Goal: Information Seeking & Learning: Learn about a topic

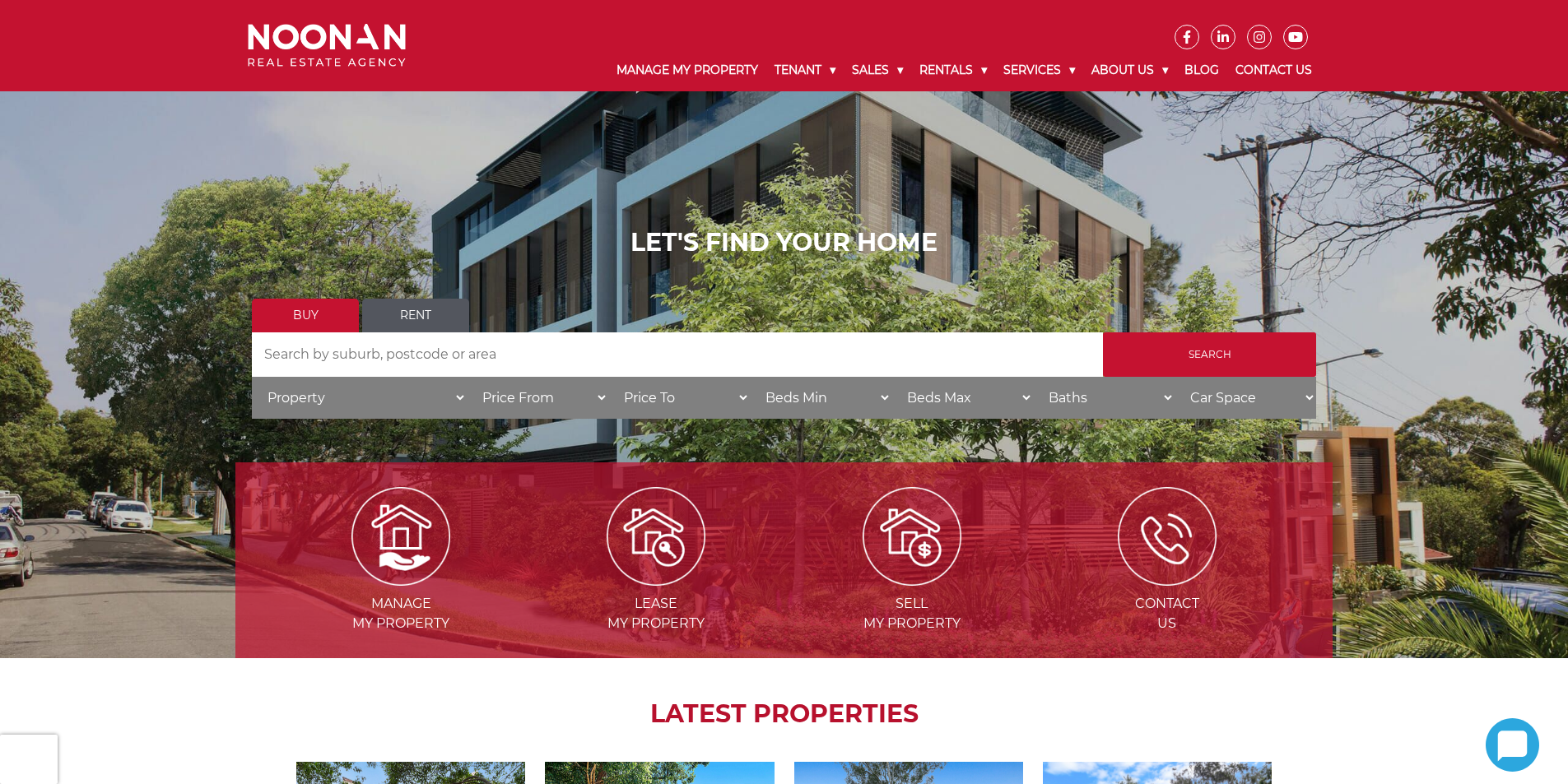
drag, startPoint x: 0, startPoint y: 0, endPoint x: 430, endPoint y: 312, distance: 531.3
click at [432, 312] on link "Rent" at bounding box center [415, 315] width 107 height 34
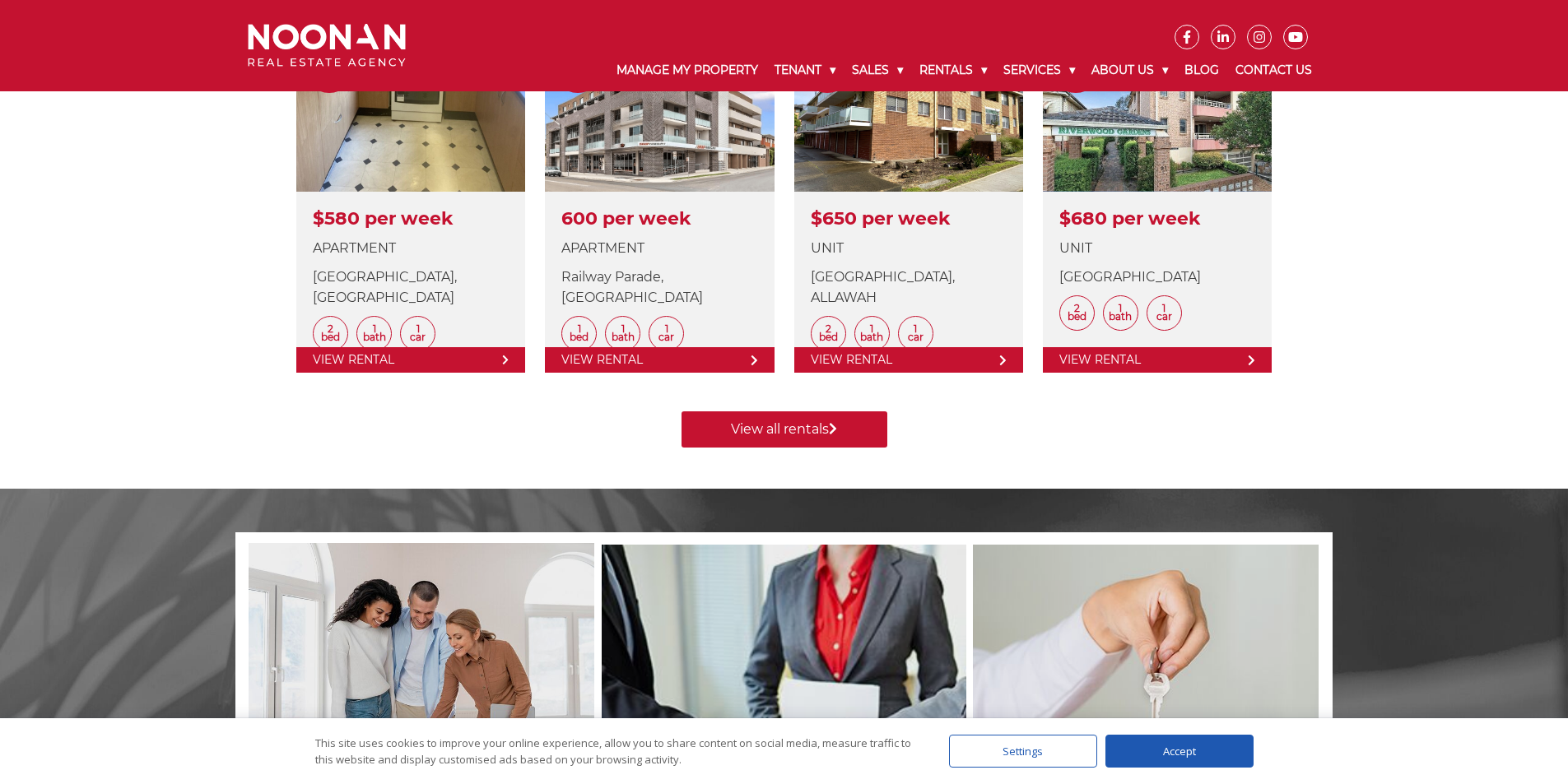
scroll to position [823, 0]
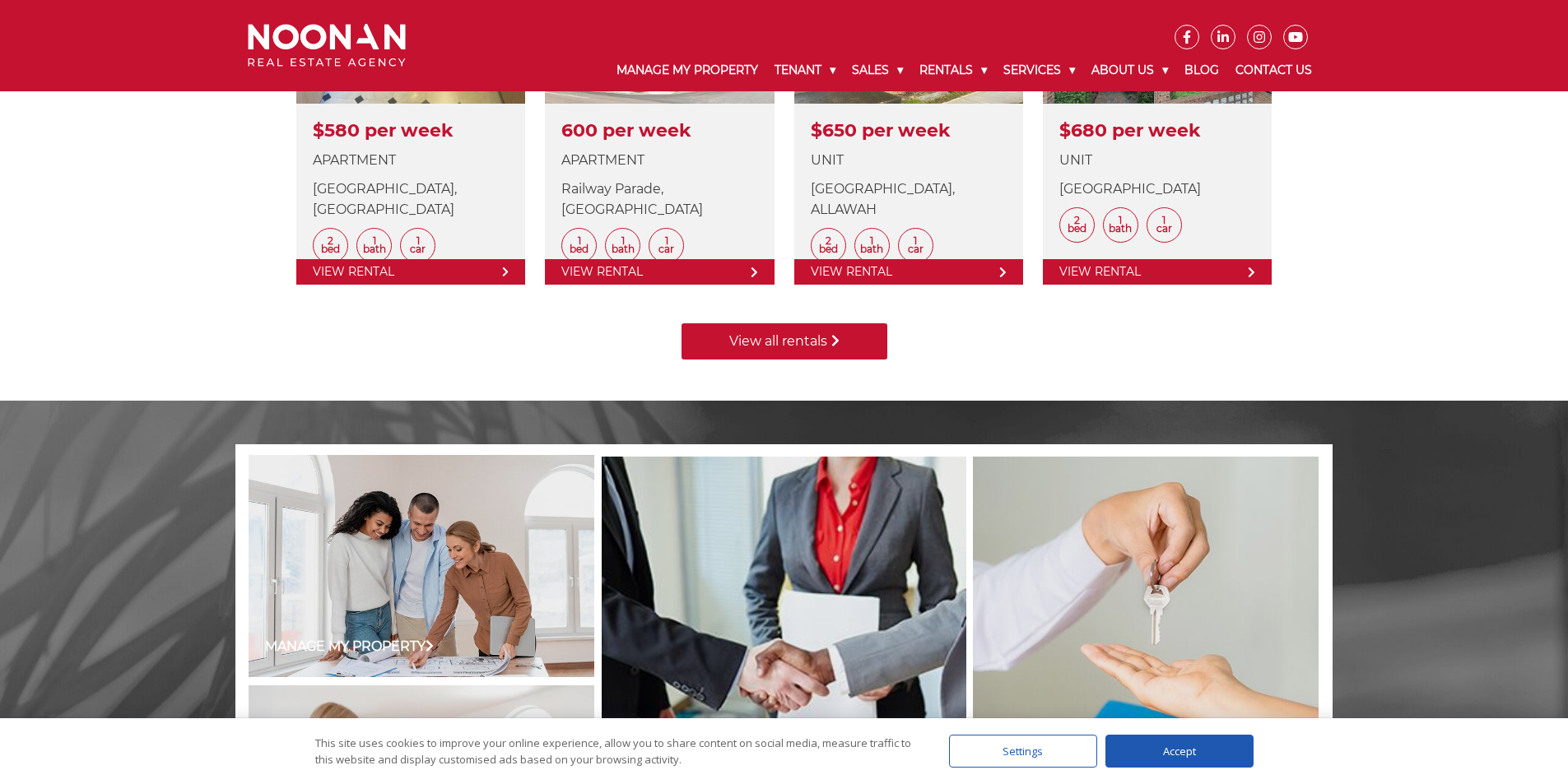
click at [821, 337] on link "View all rentals" at bounding box center [784, 341] width 206 height 36
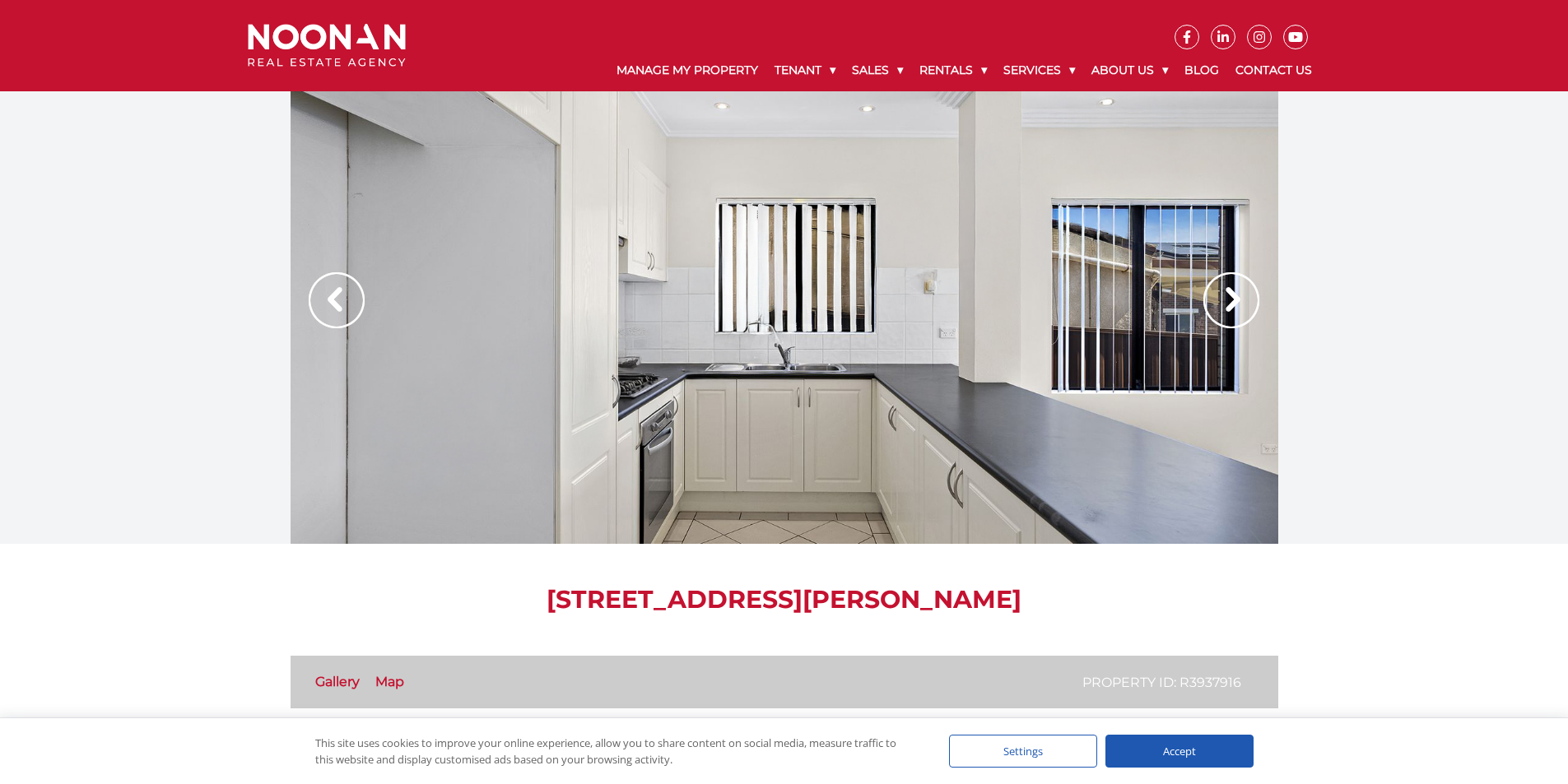
click at [1229, 304] on img at bounding box center [1232, 300] width 56 height 56
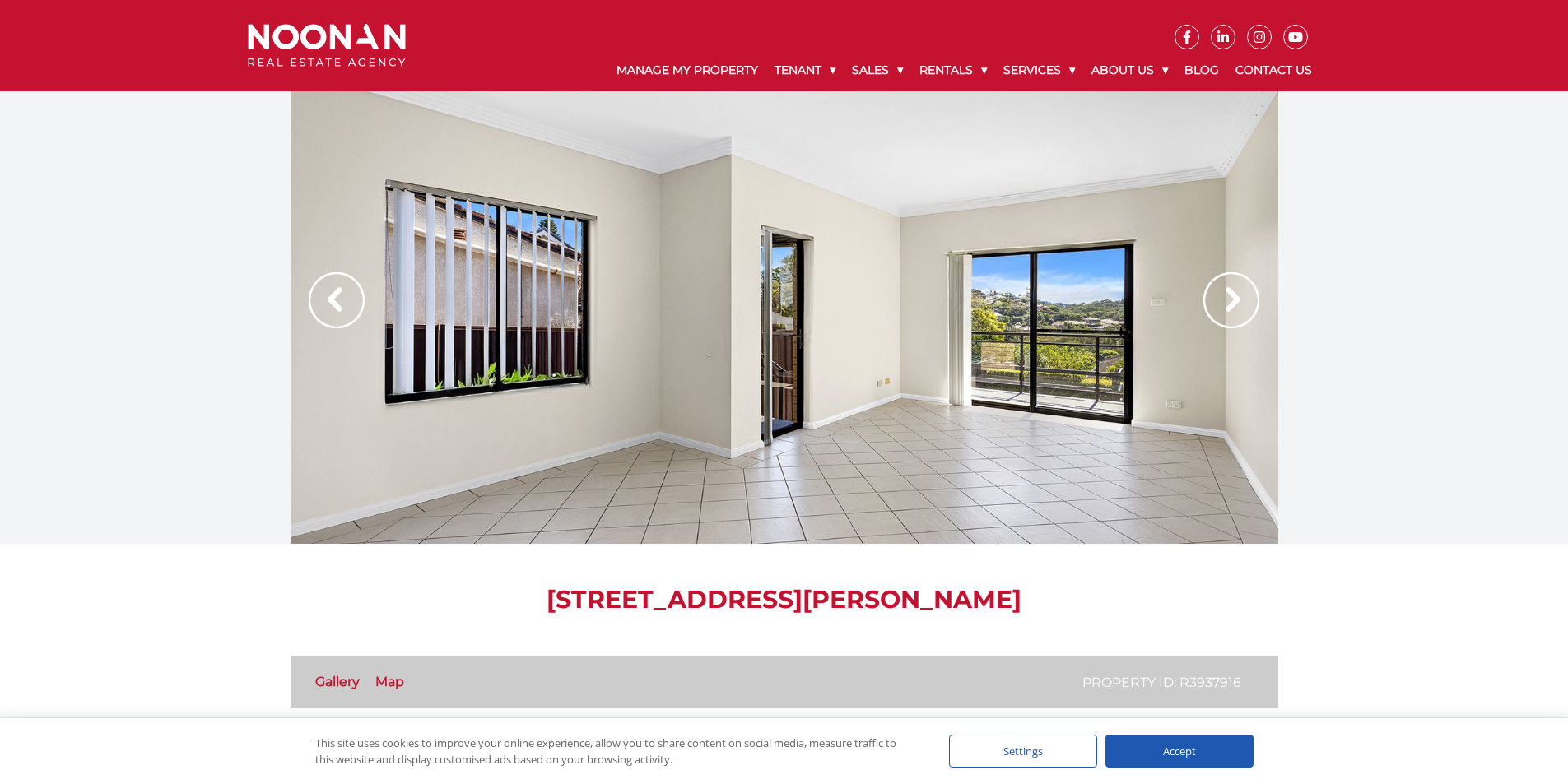
click at [1229, 304] on img at bounding box center [1232, 300] width 56 height 56
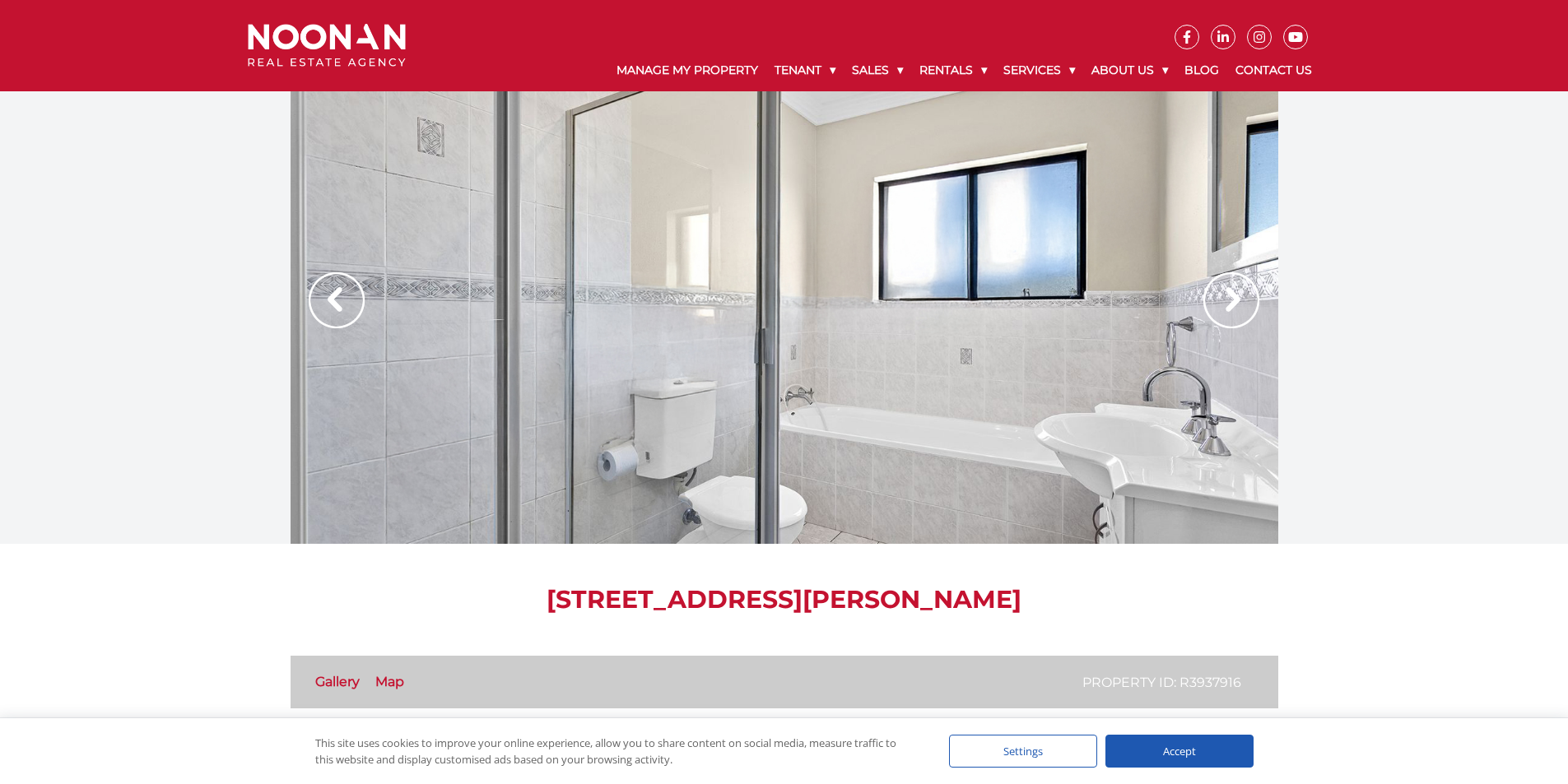
click at [1229, 304] on img at bounding box center [1232, 300] width 56 height 56
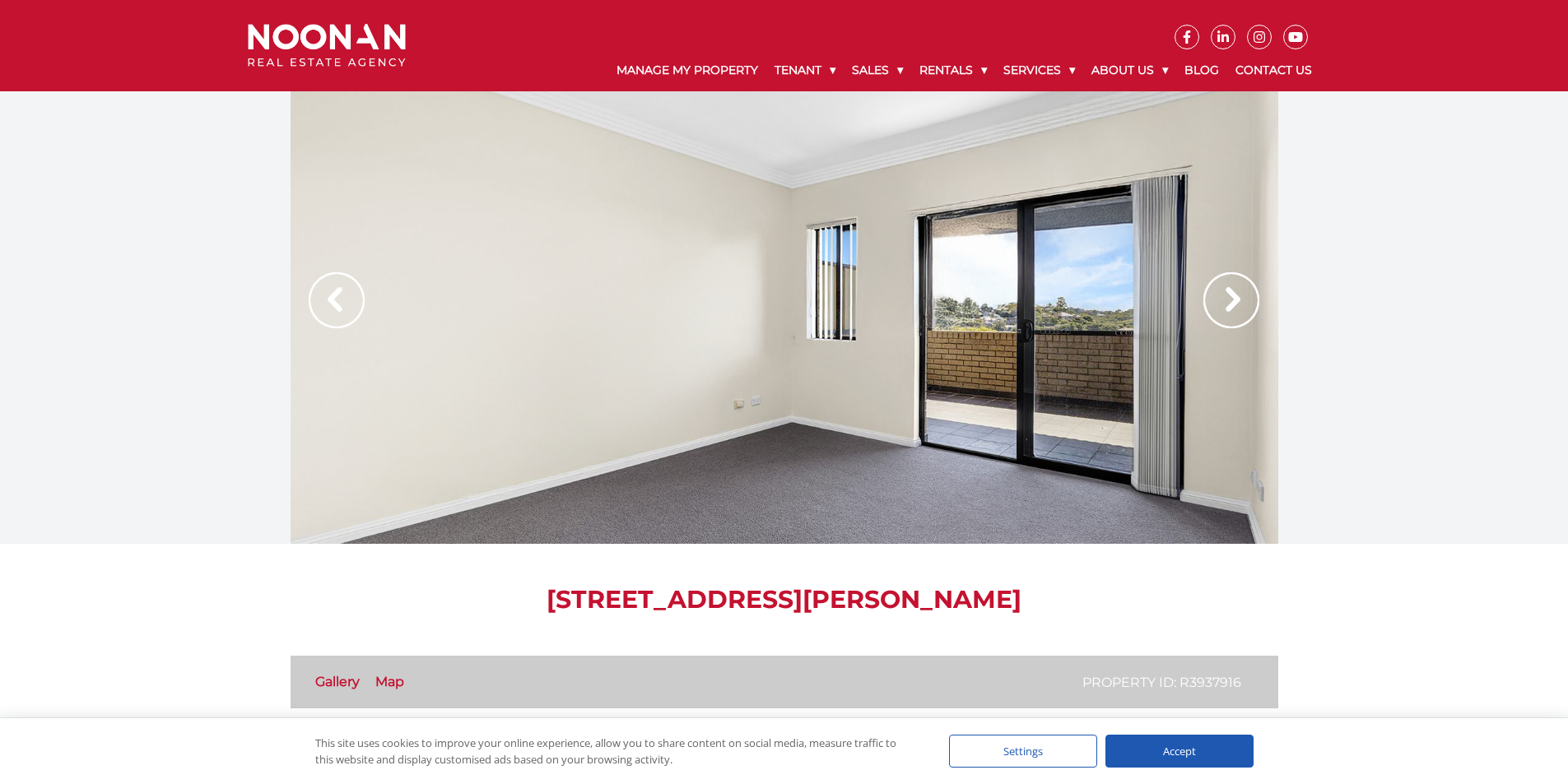
click at [1229, 304] on img at bounding box center [1232, 300] width 56 height 56
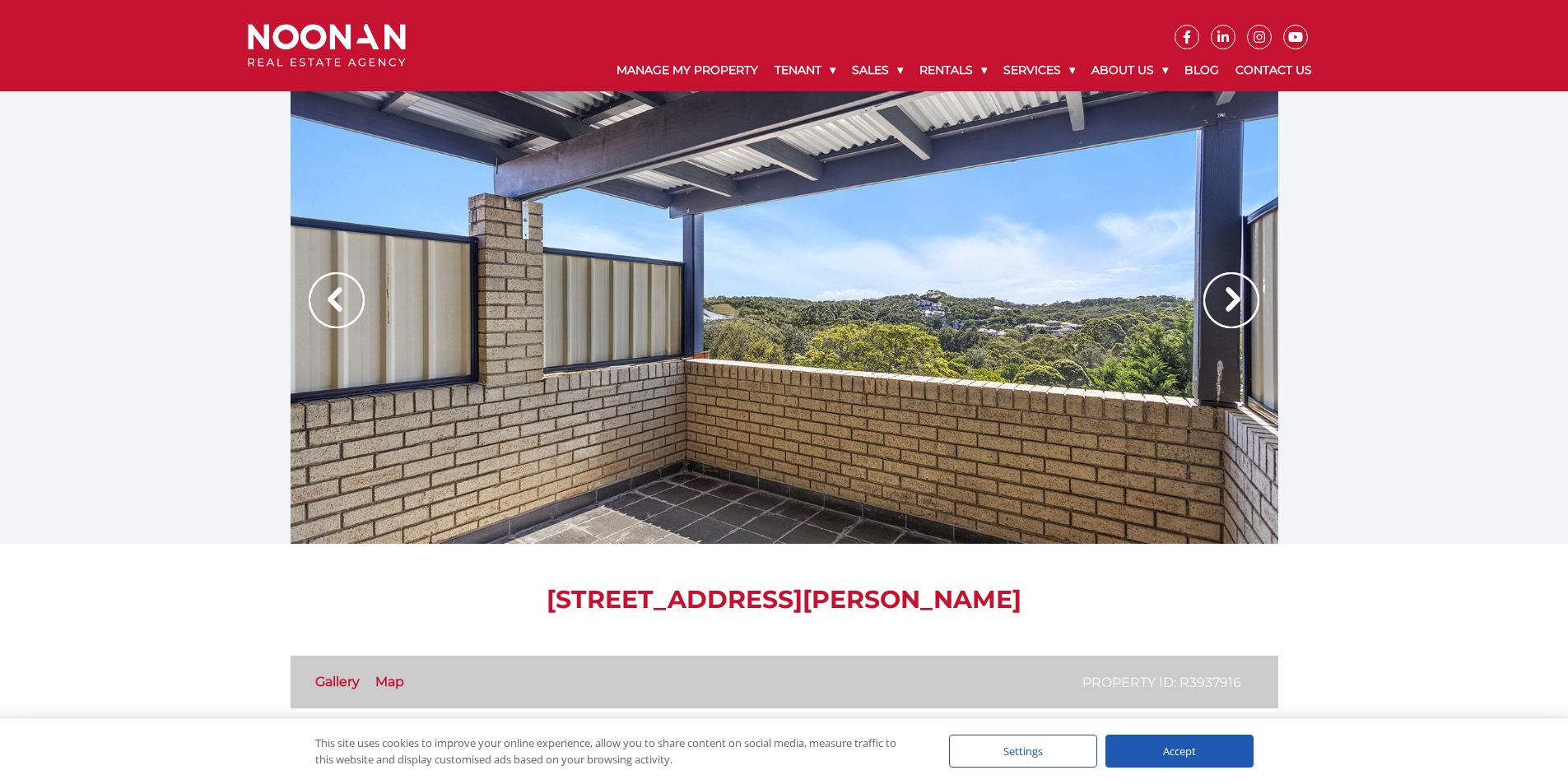
click at [1229, 304] on img at bounding box center [1232, 300] width 56 height 56
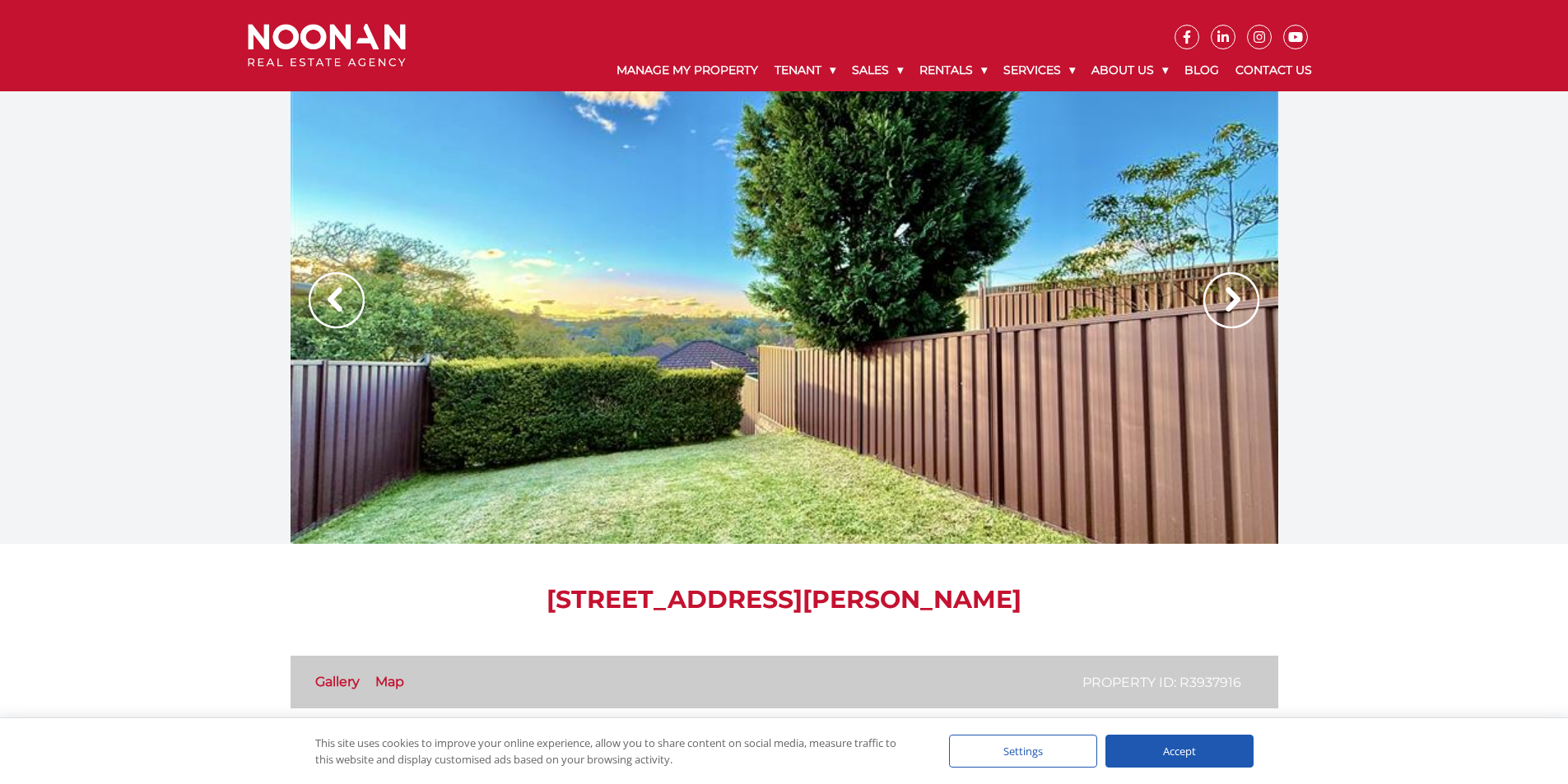
click at [1229, 304] on img at bounding box center [1232, 300] width 56 height 56
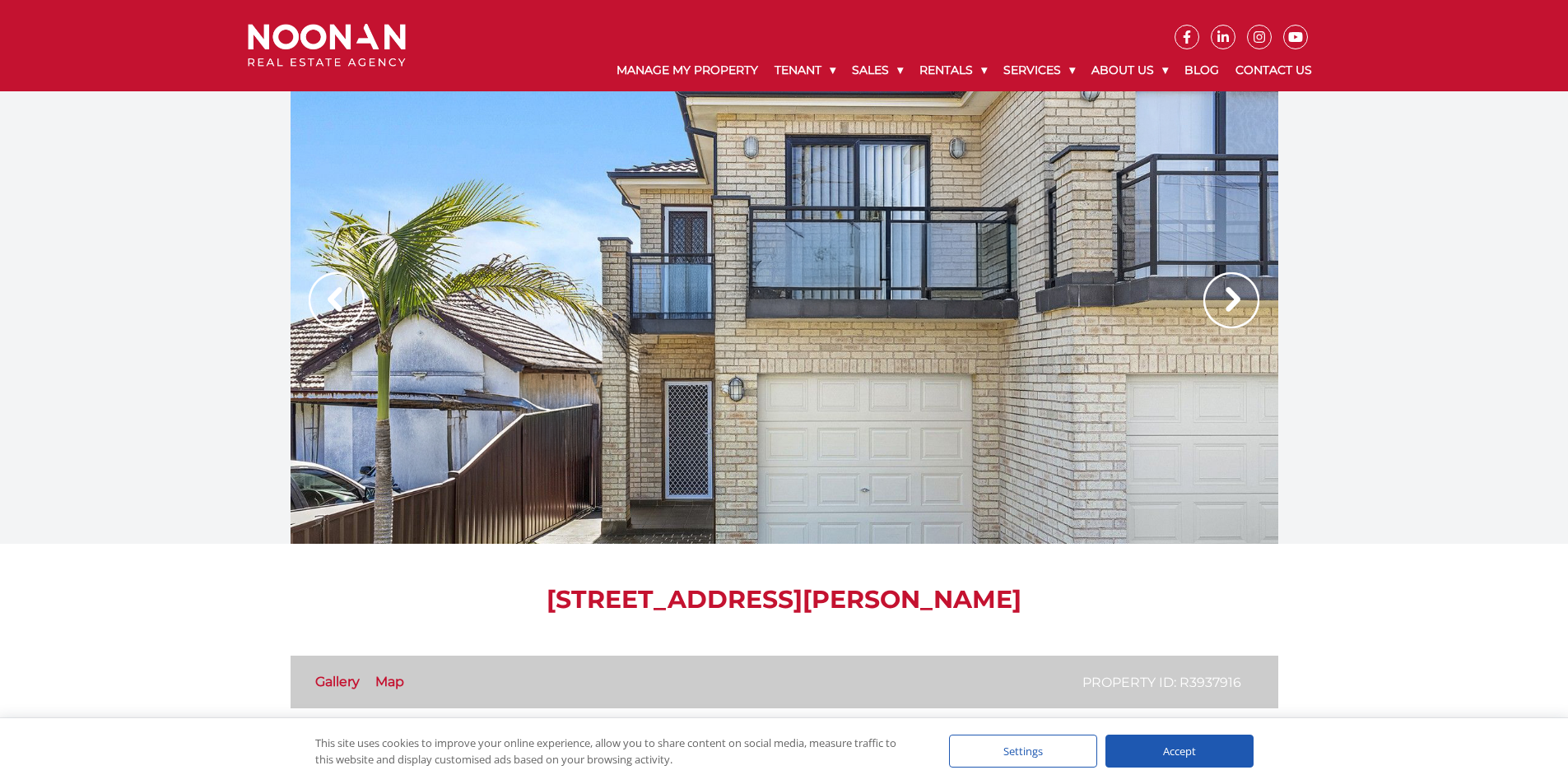
click at [332, 314] on img at bounding box center [336, 300] width 56 height 56
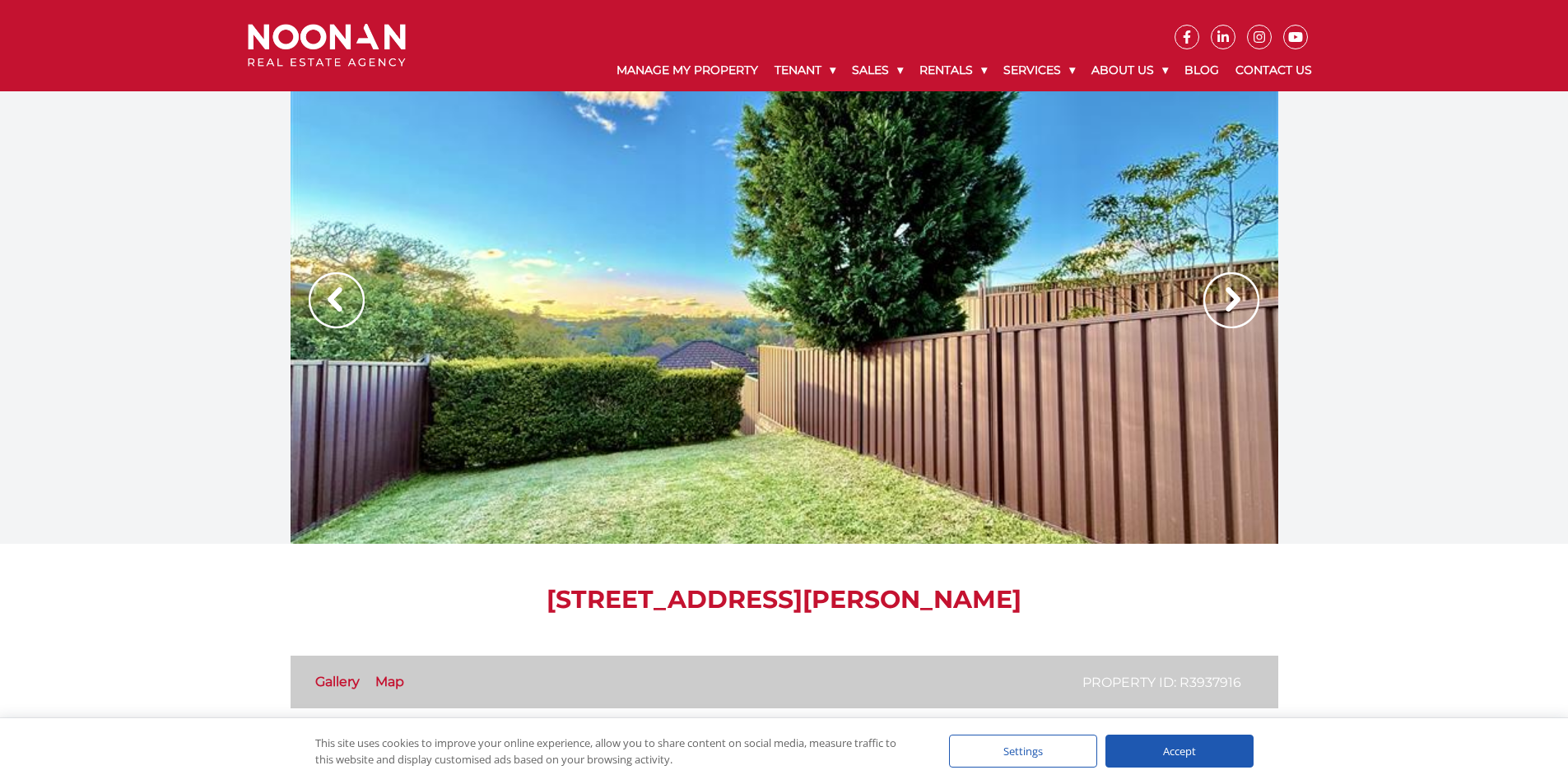
click at [1240, 302] on img at bounding box center [1232, 300] width 56 height 56
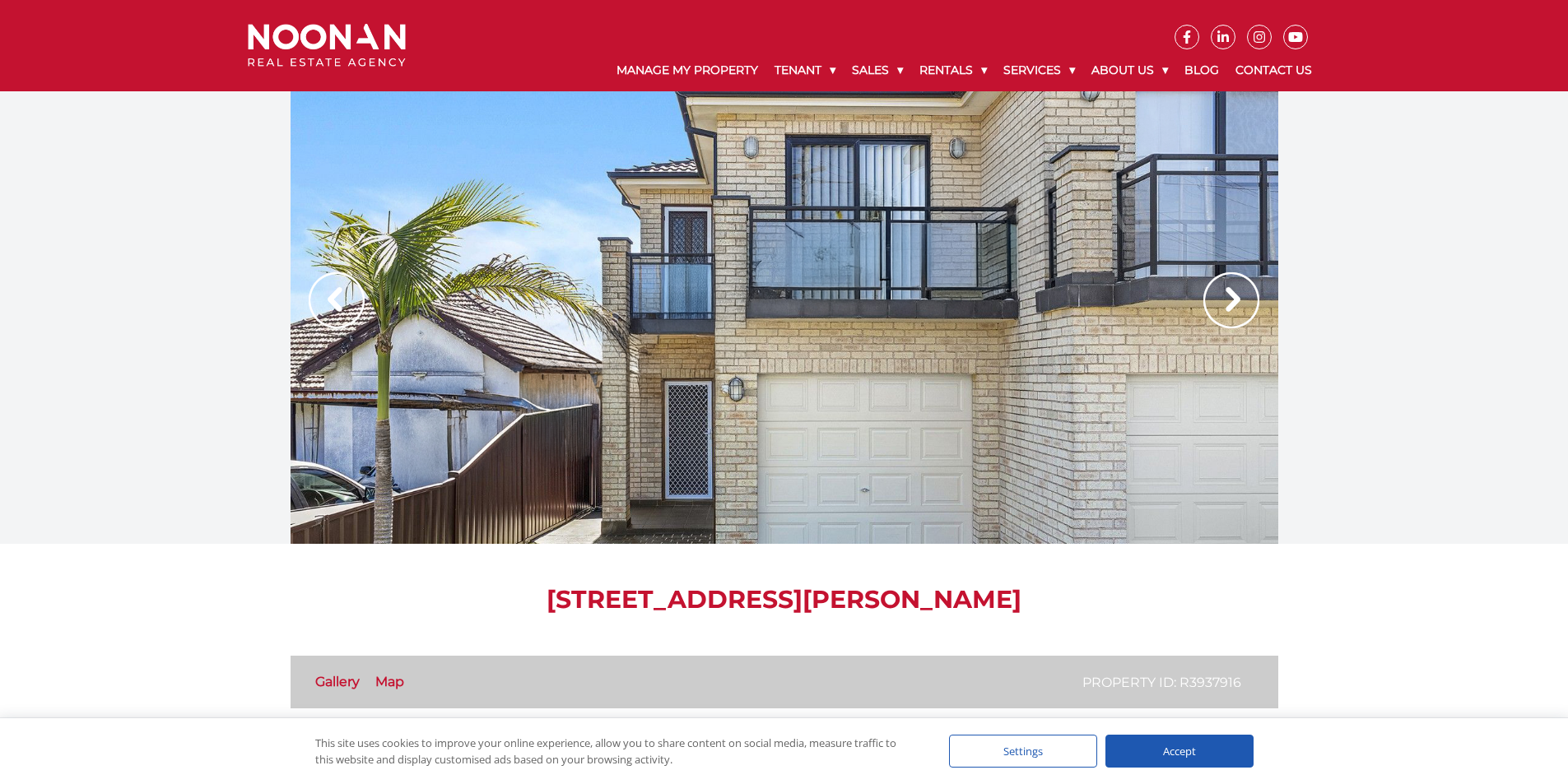
click at [1239, 302] on img at bounding box center [1232, 300] width 56 height 56
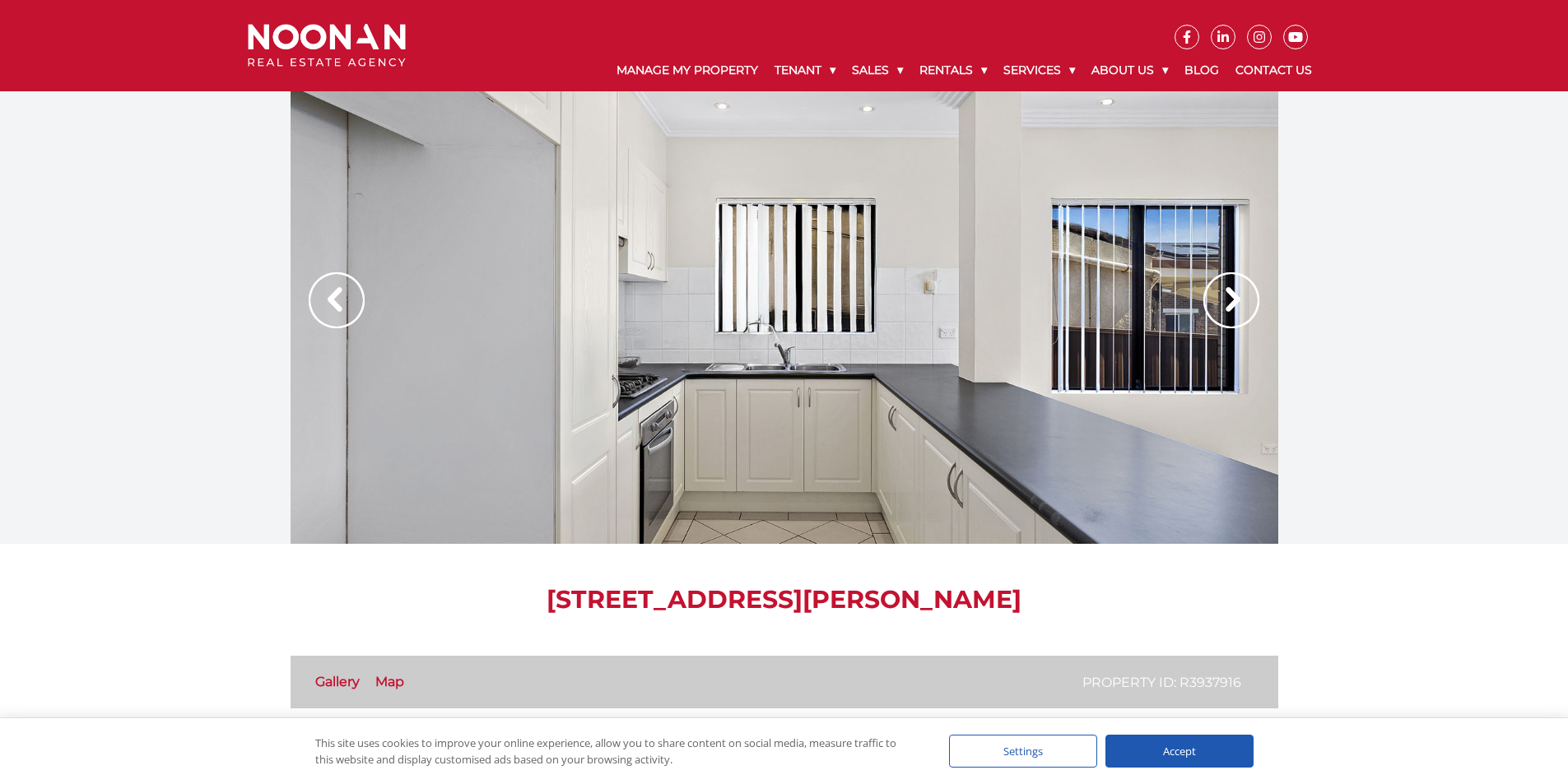
click at [1238, 302] on img at bounding box center [1232, 300] width 56 height 56
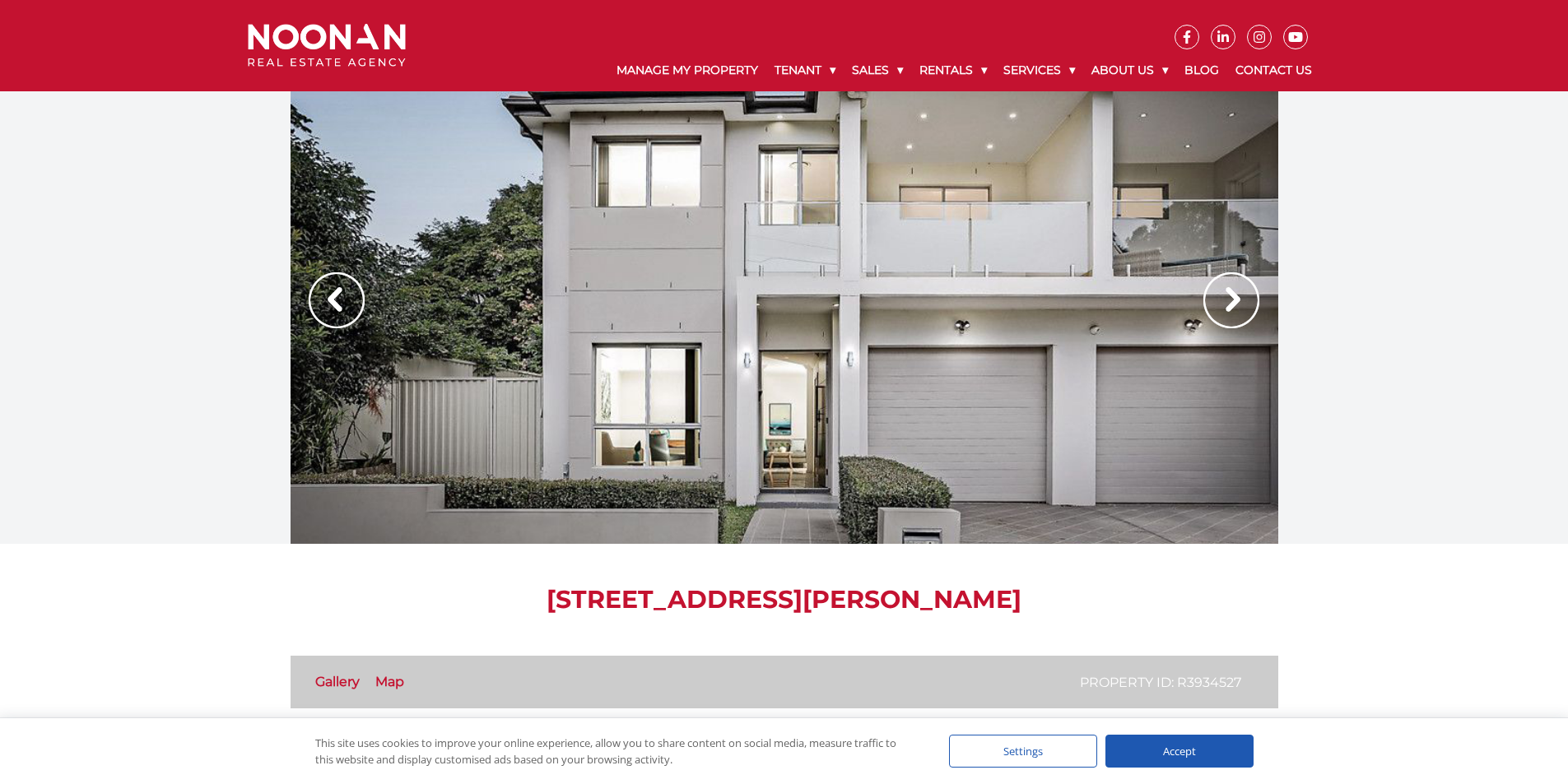
click at [1247, 293] on img at bounding box center [1232, 300] width 56 height 56
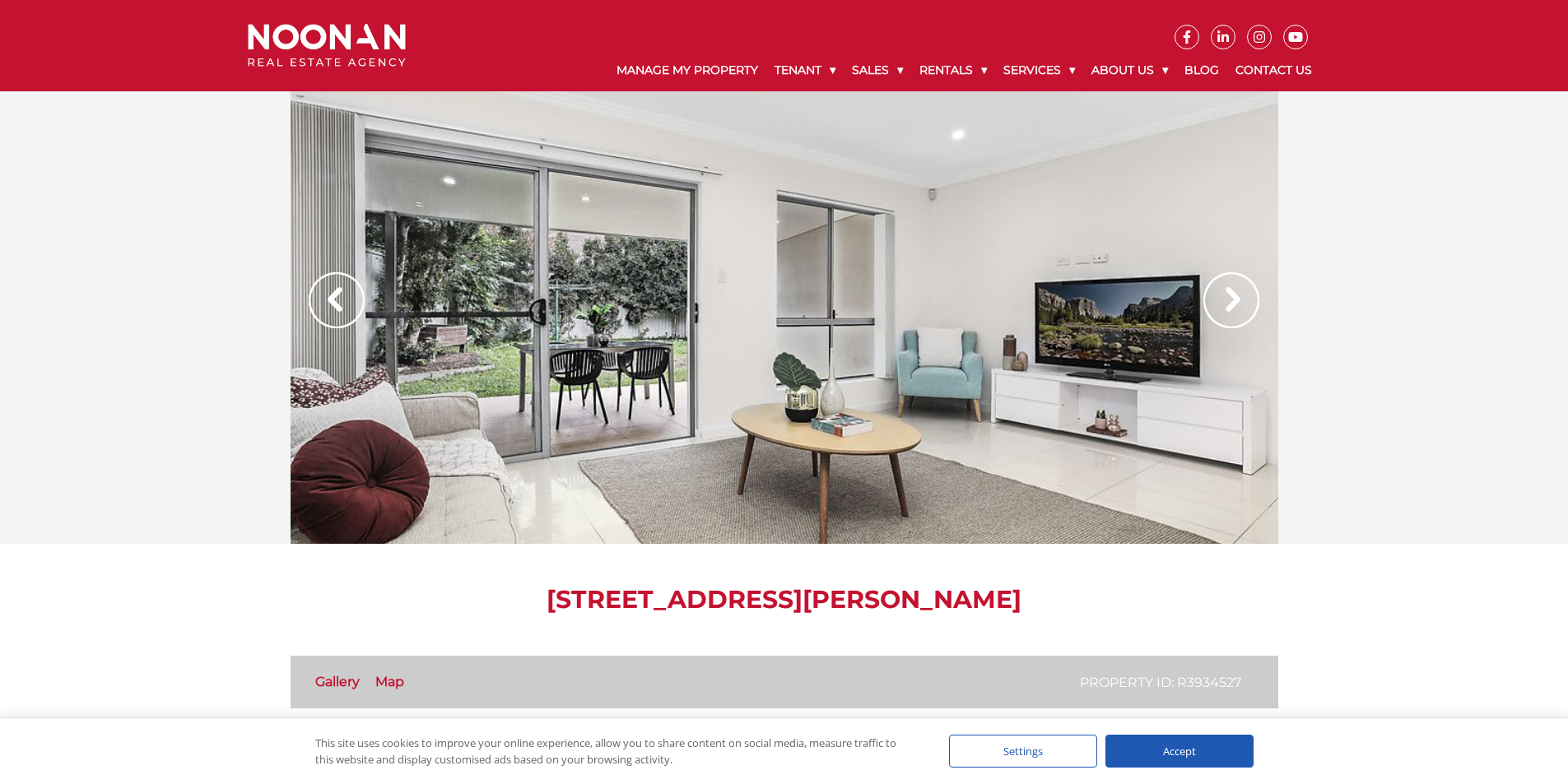
click at [1247, 293] on img at bounding box center [1232, 300] width 56 height 56
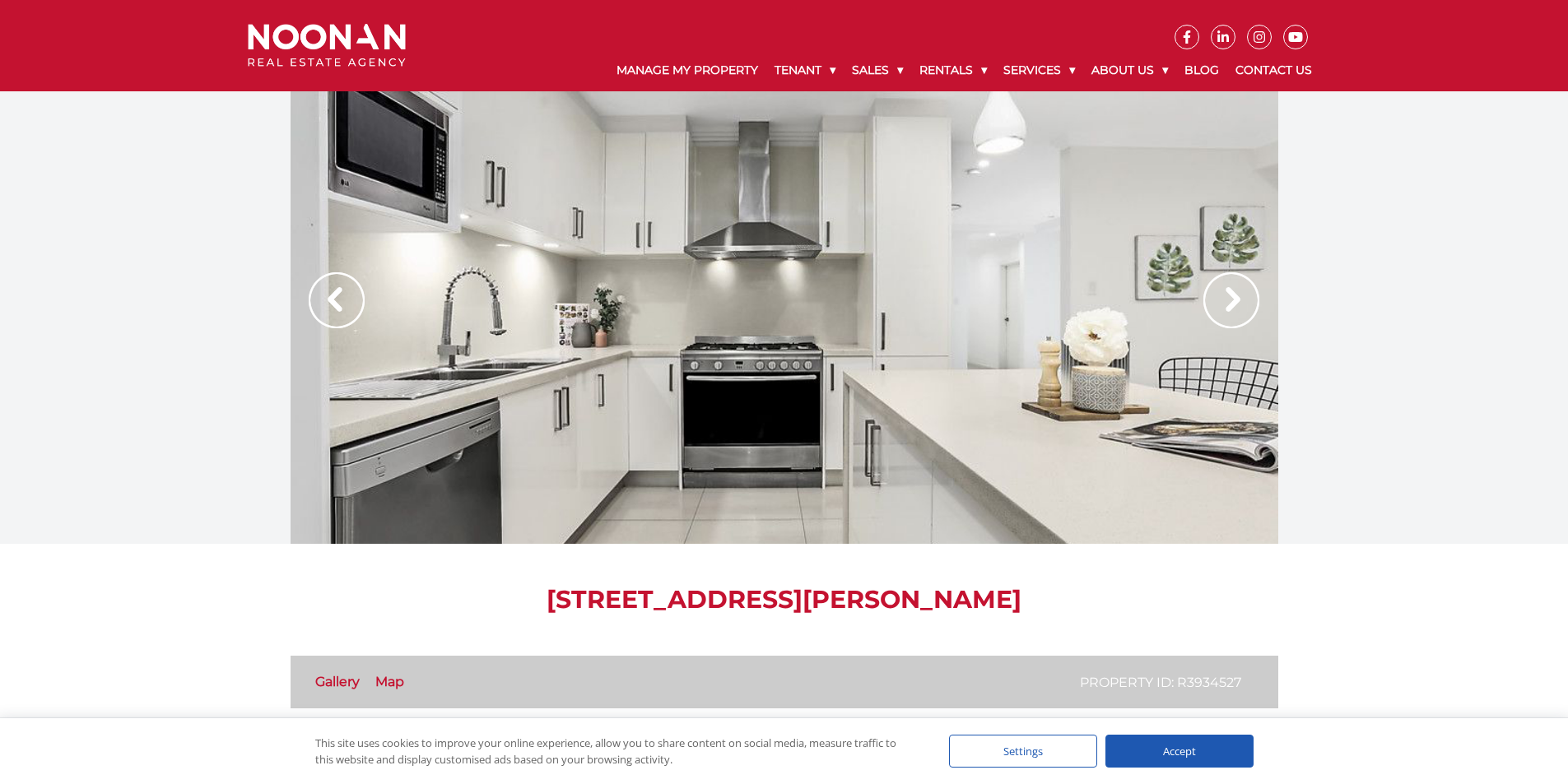
click at [1247, 293] on img at bounding box center [1232, 300] width 56 height 56
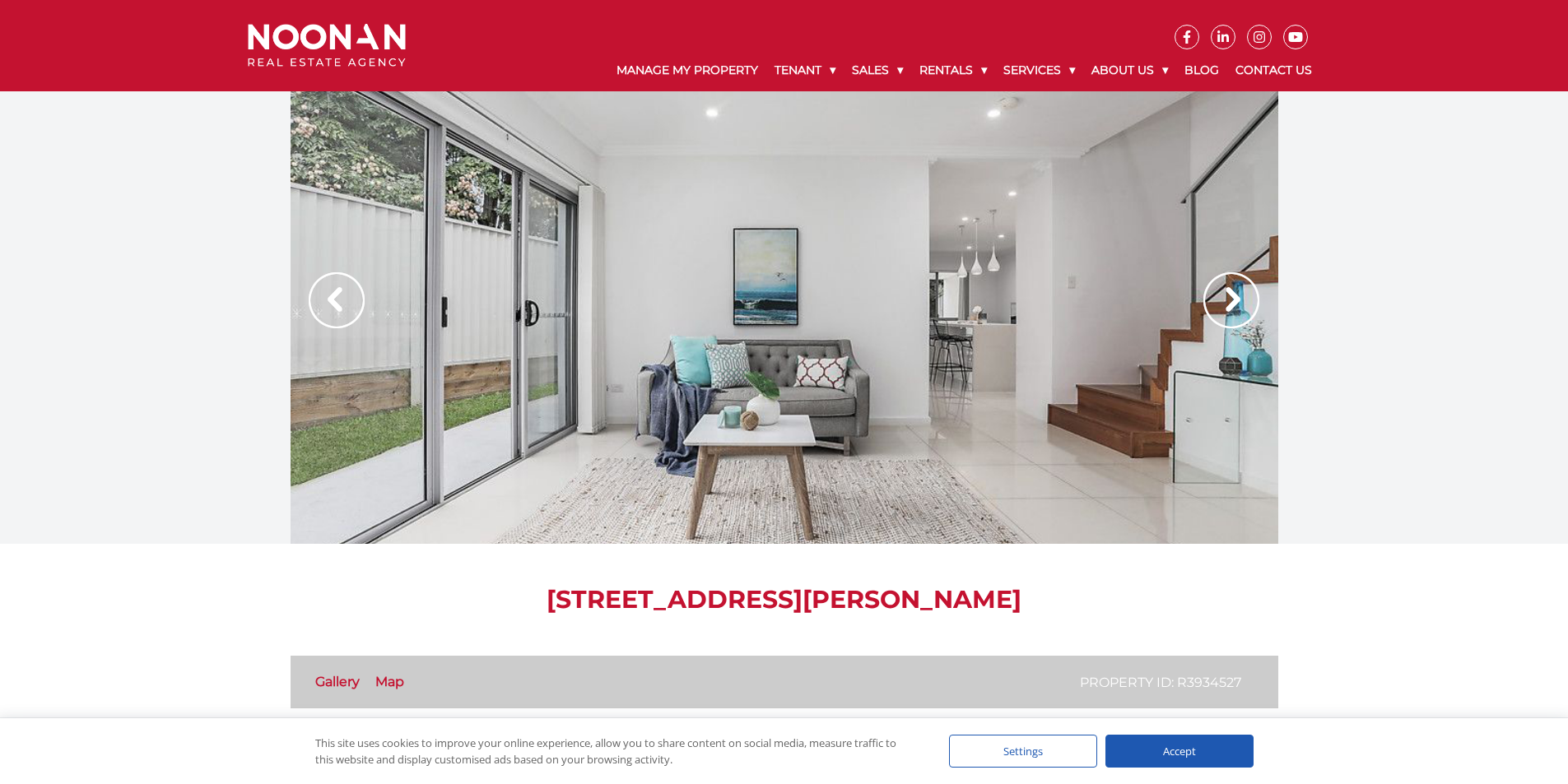
click at [1247, 293] on img at bounding box center [1232, 300] width 56 height 56
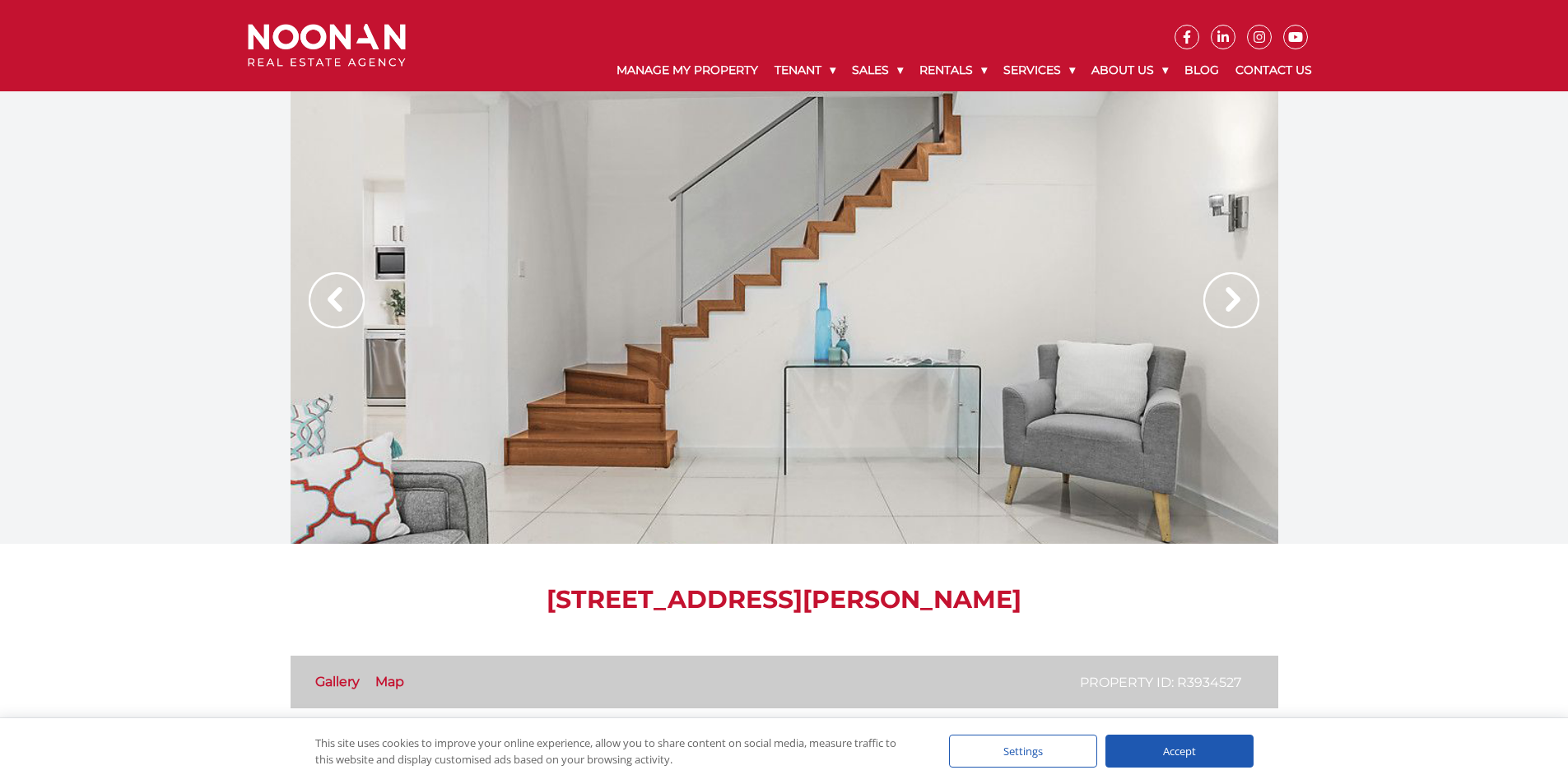
click at [1247, 293] on img at bounding box center [1232, 300] width 56 height 56
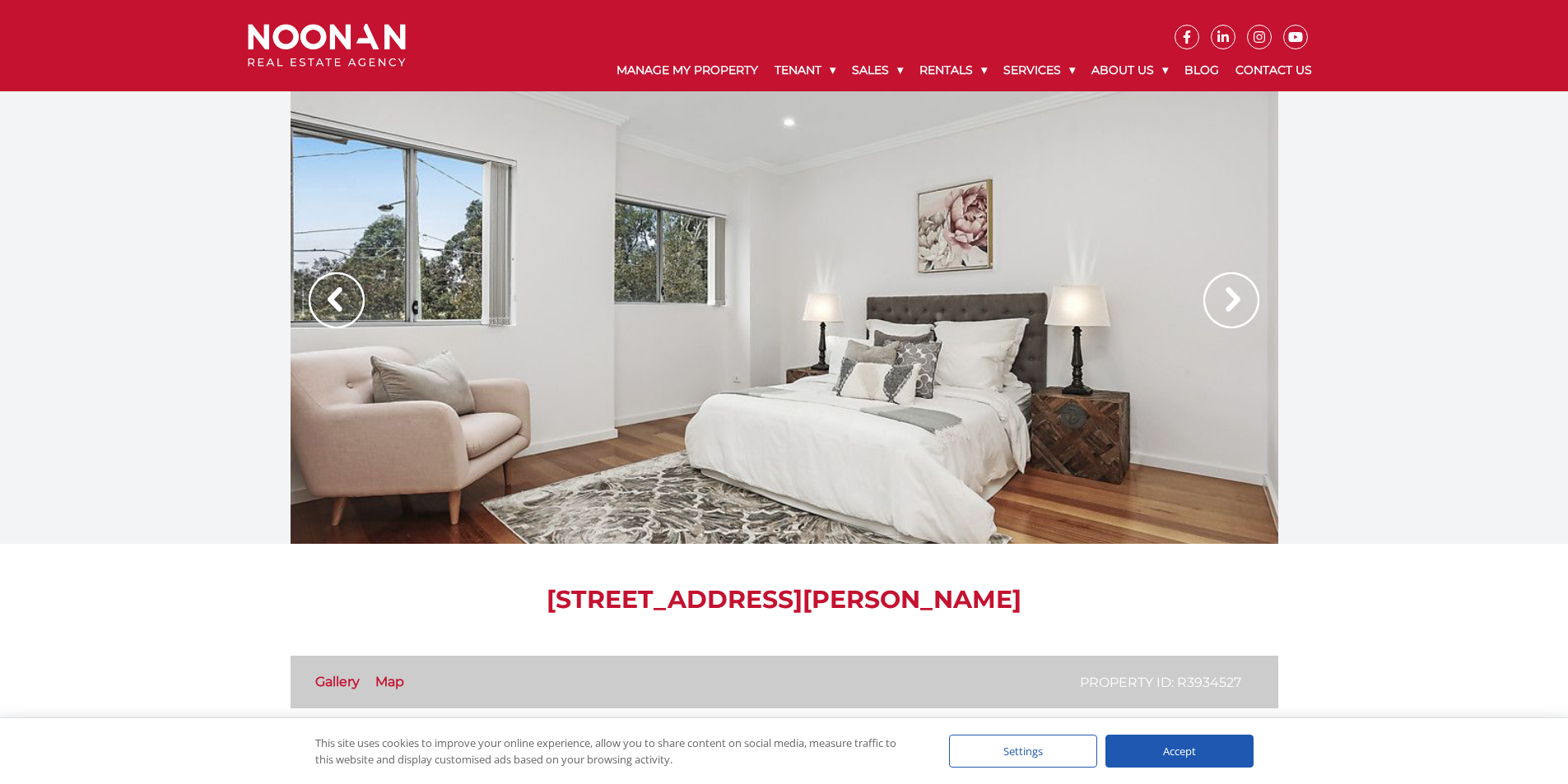
click at [1247, 293] on img at bounding box center [1232, 300] width 56 height 56
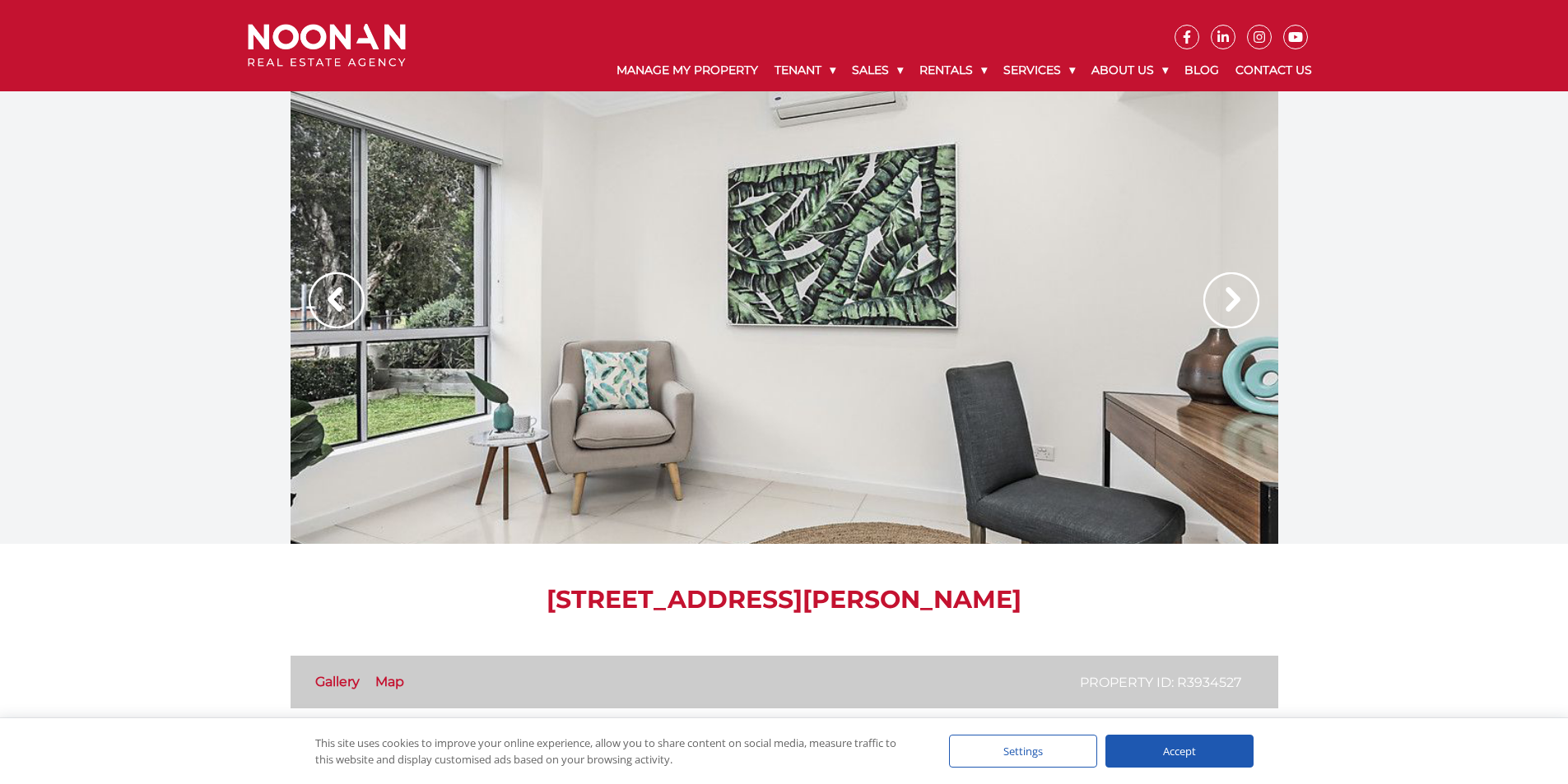
click at [1247, 293] on img at bounding box center [1232, 300] width 56 height 56
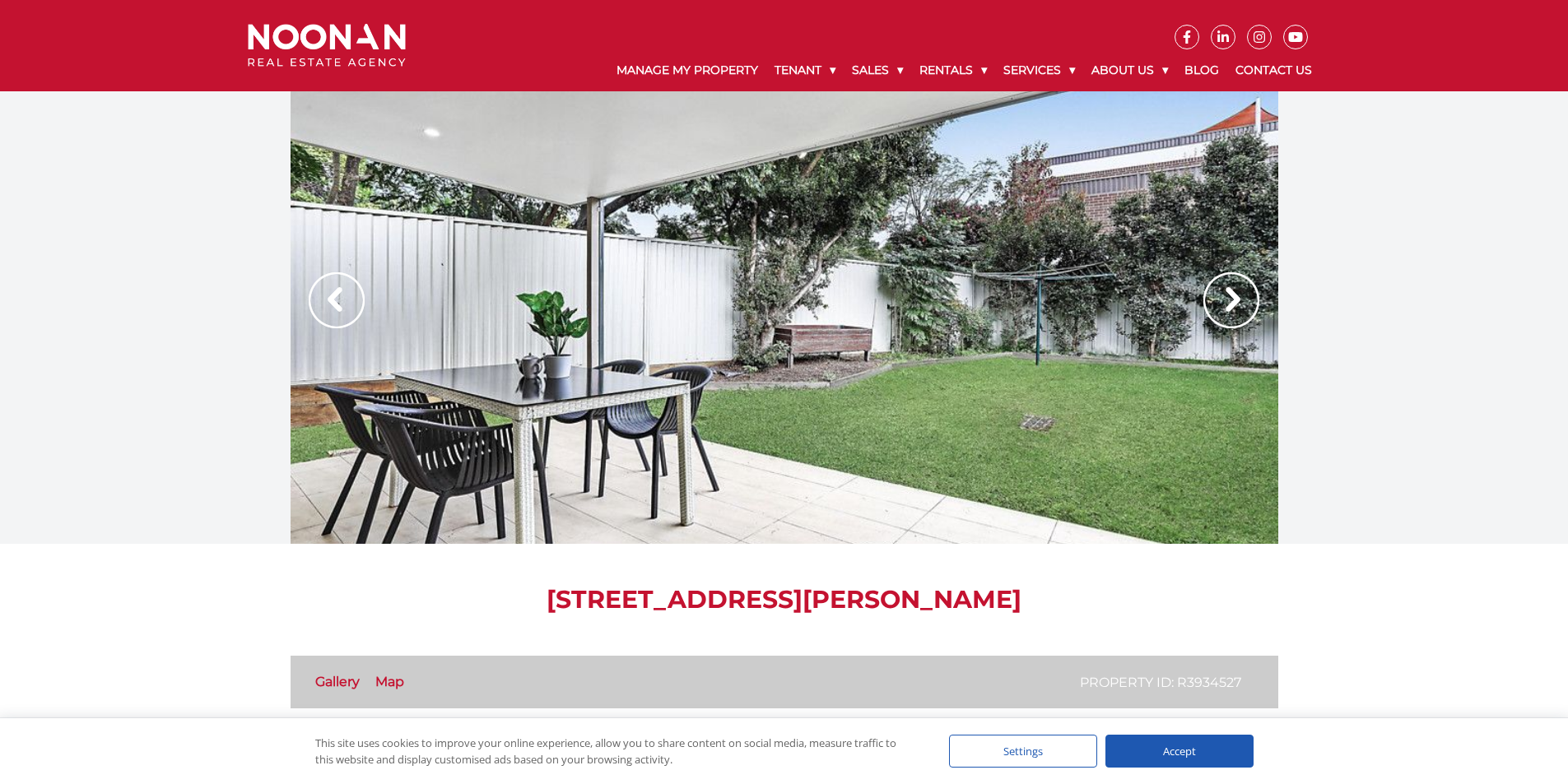
click at [1247, 293] on img at bounding box center [1232, 300] width 56 height 56
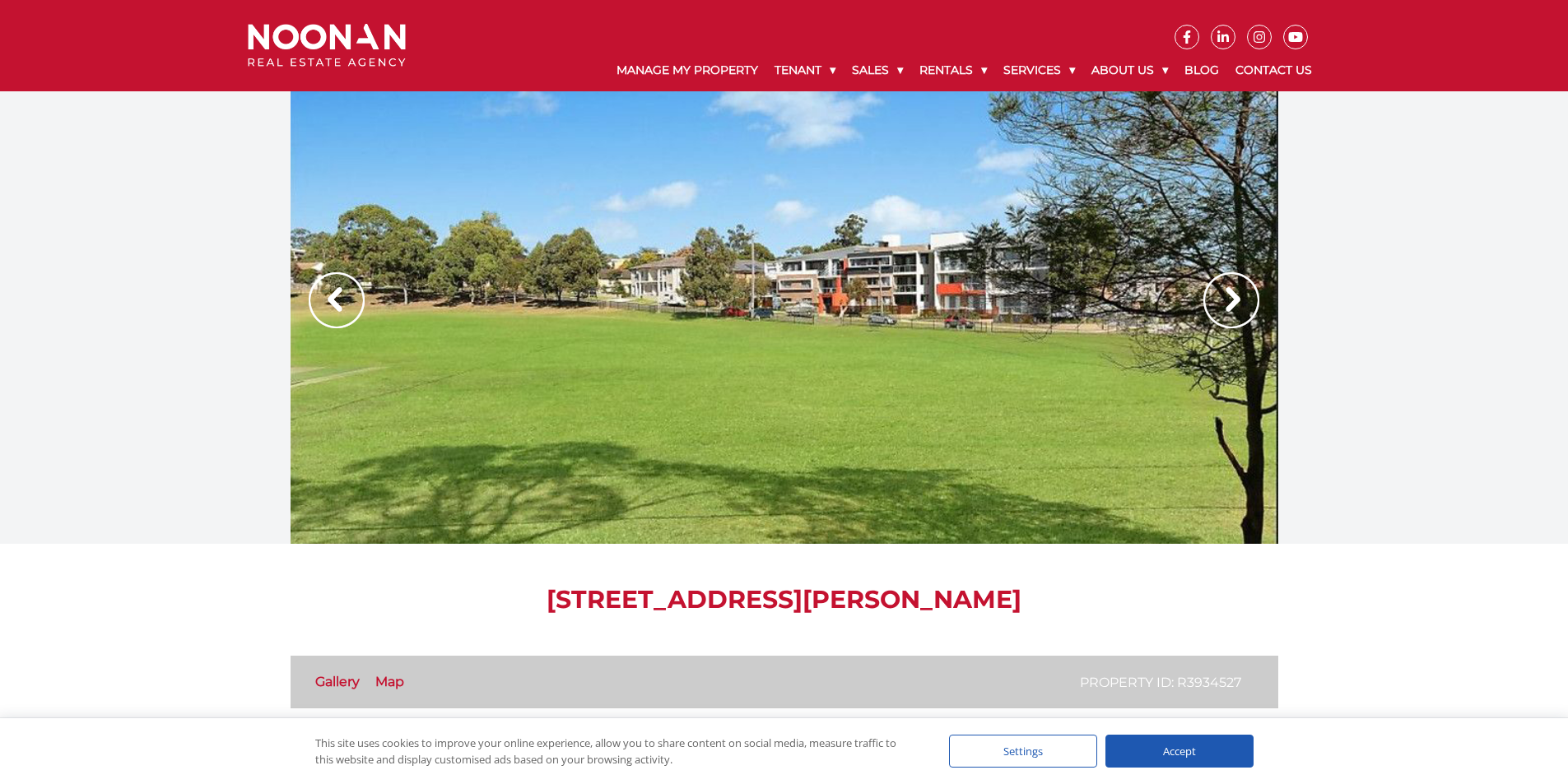
click at [1247, 293] on img at bounding box center [1232, 300] width 56 height 56
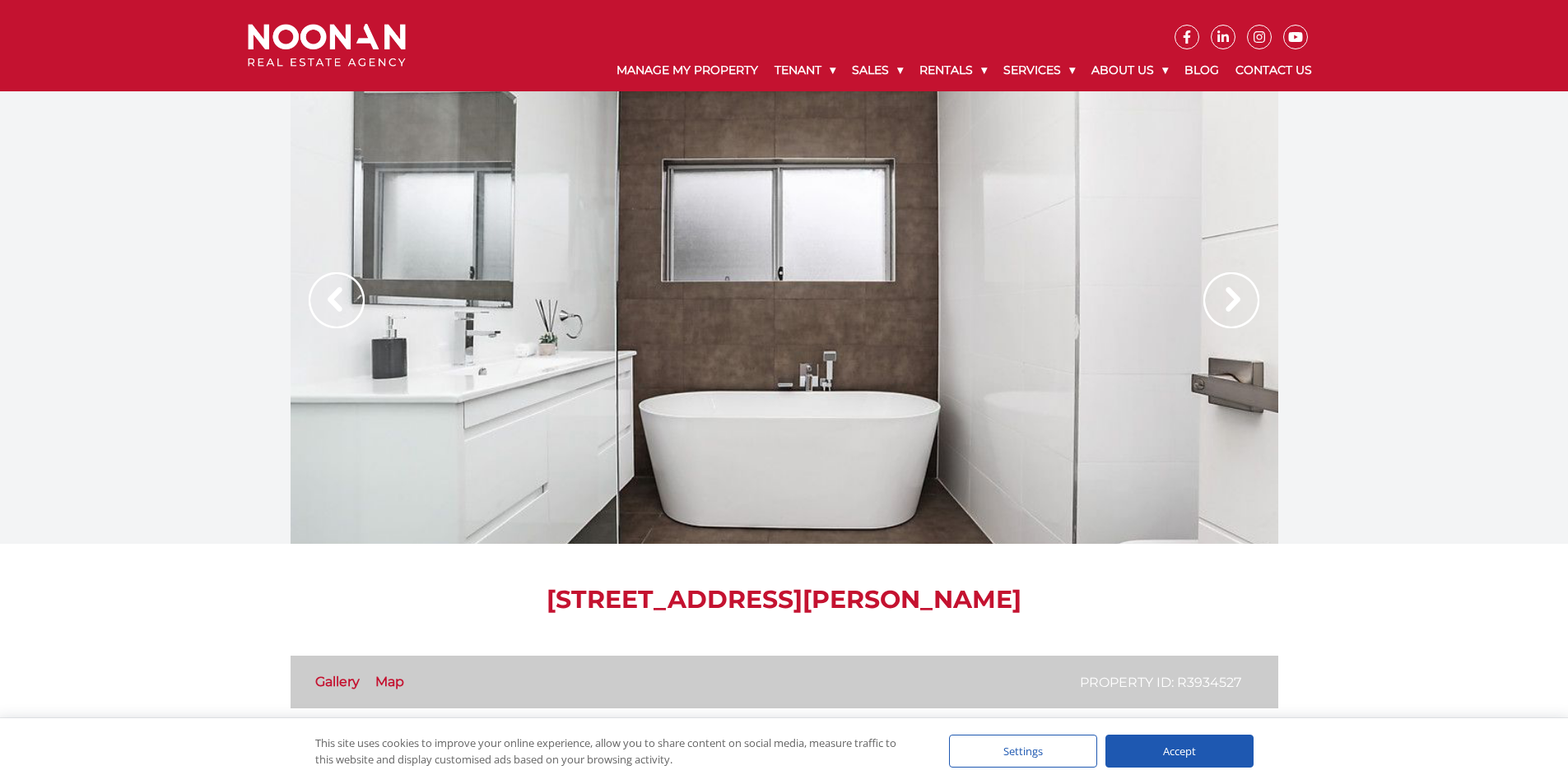
click at [1247, 293] on img at bounding box center [1232, 300] width 56 height 56
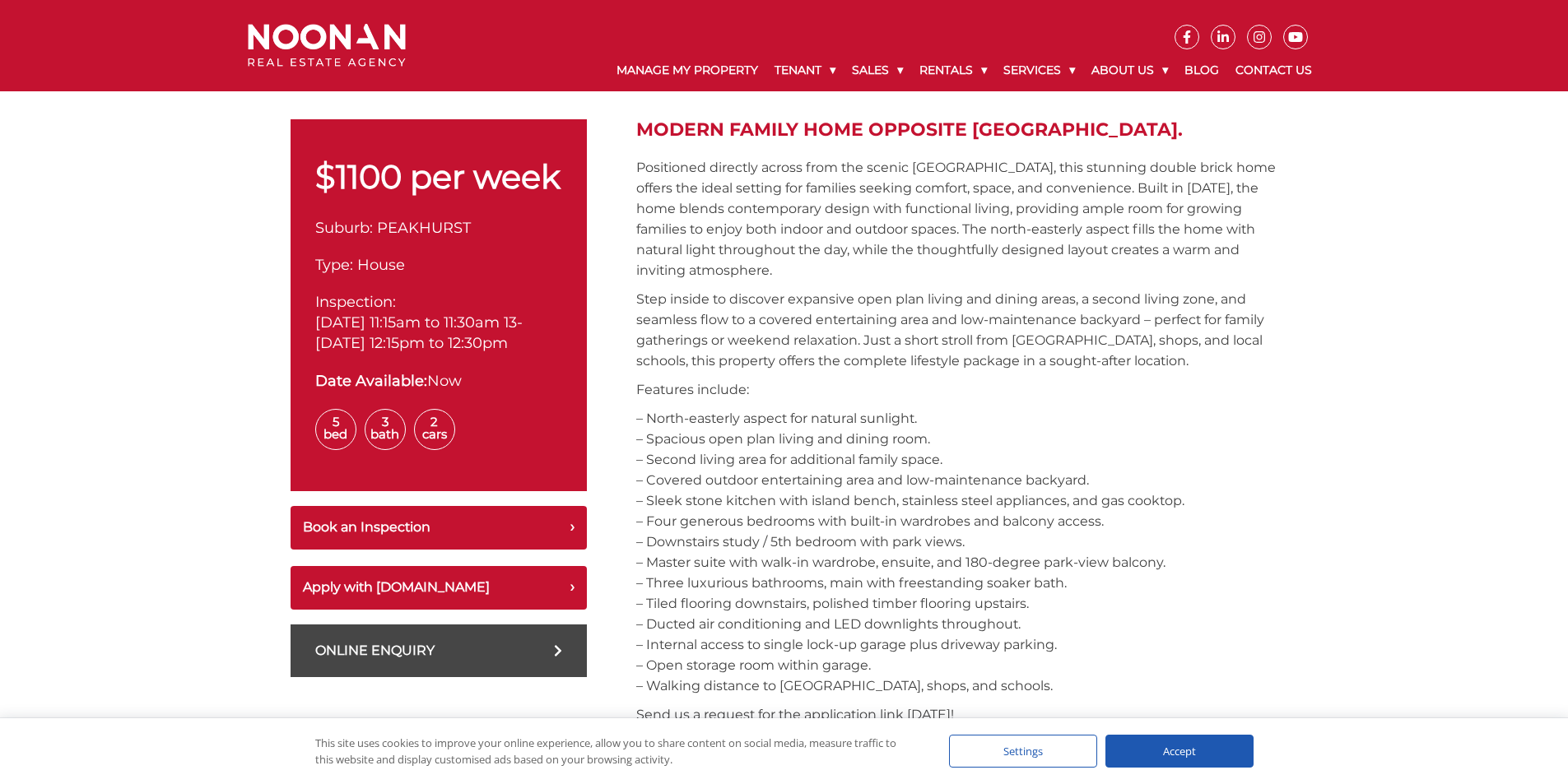
scroll to position [576, 0]
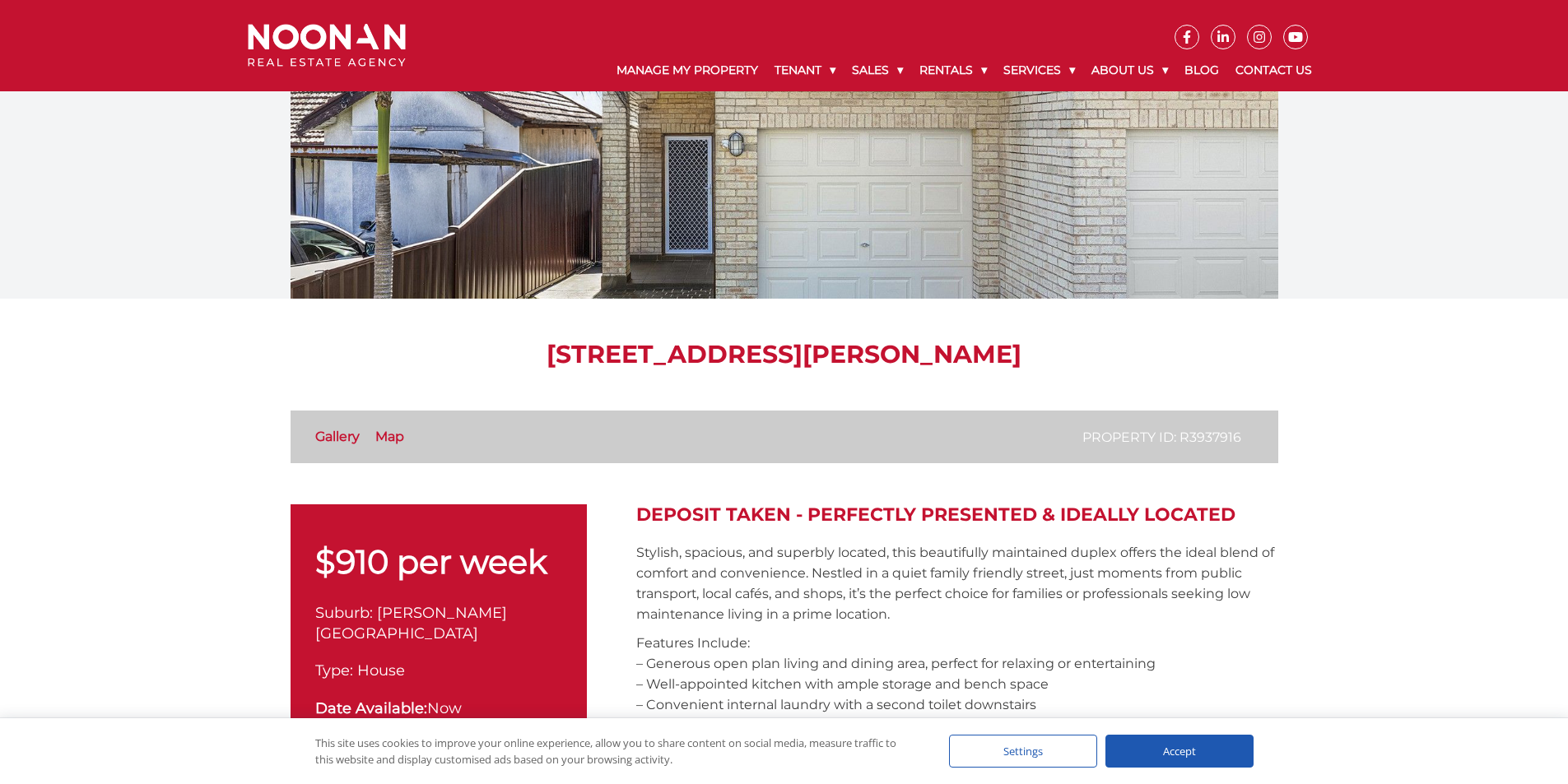
scroll to position [329, 0]
